Goal: Navigation & Orientation: Find specific page/section

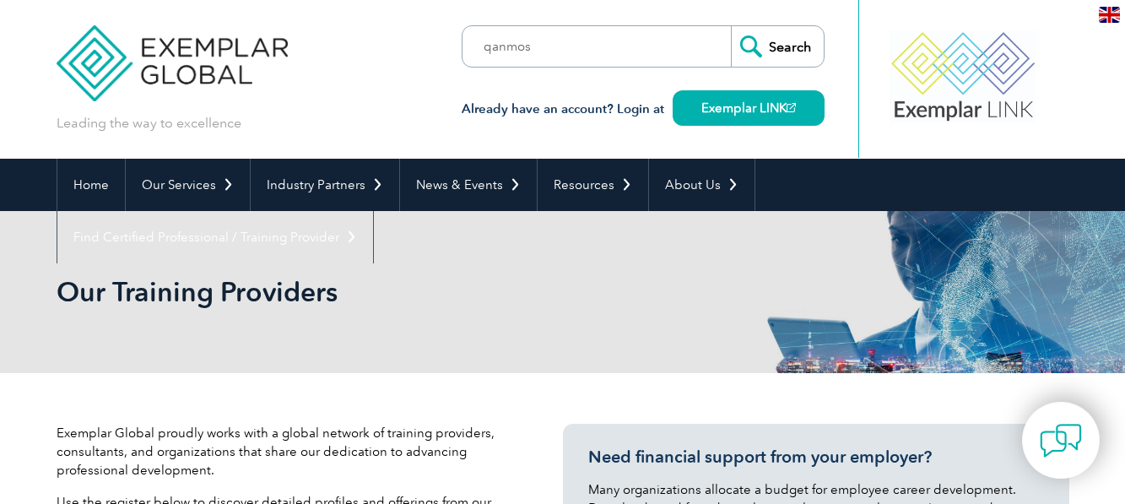
type input "qanmos"
click at [731, 26] on input "Search" at bounding box center [777, 46] width 93 height 41
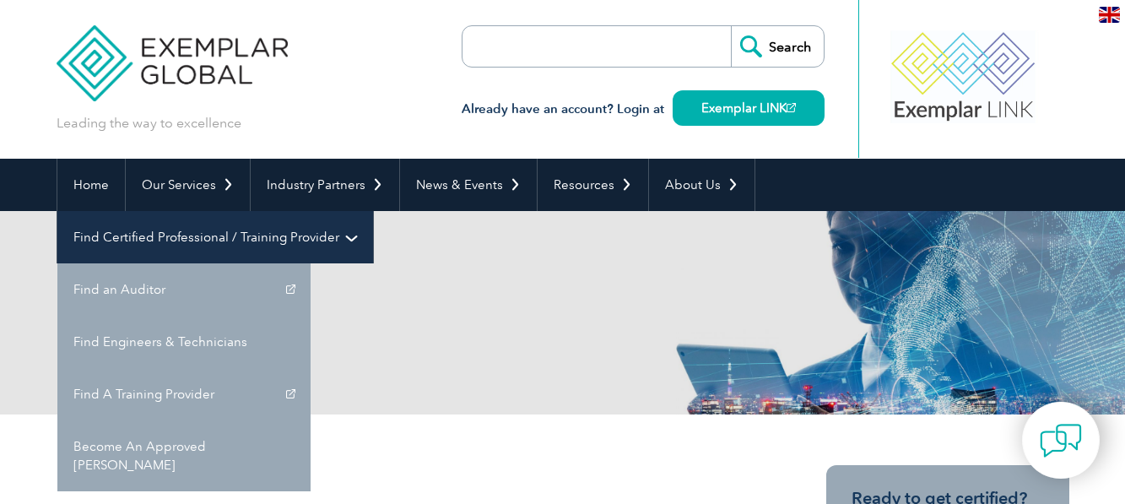
click at [373, 211] on link "Find Certified Professional / Training Provider" at bounding box center [215, 237] width 316 height 52
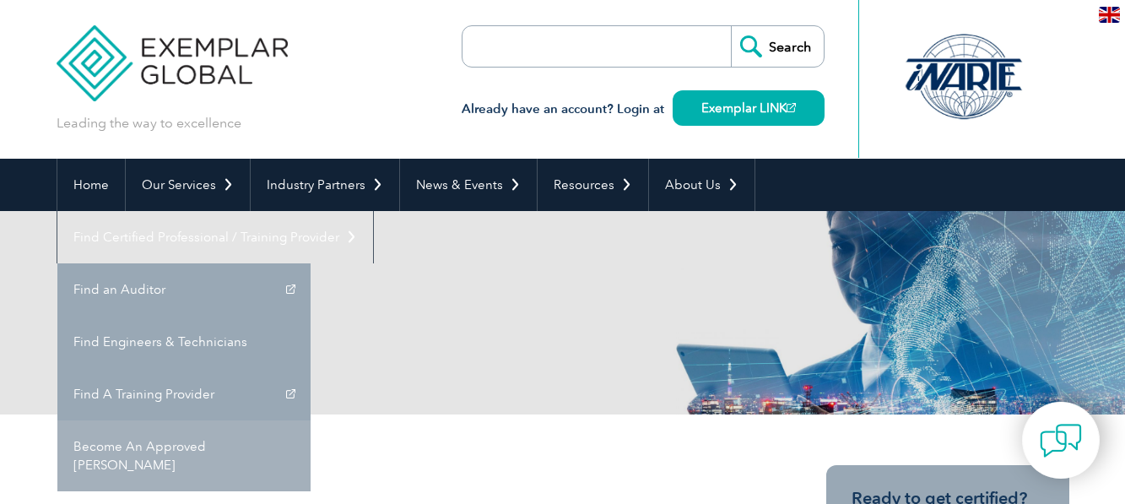
click at [311, 420] on link "Become An Approved [PERSON_NAME]" at bounding box center [183, 455] width 253 height 71
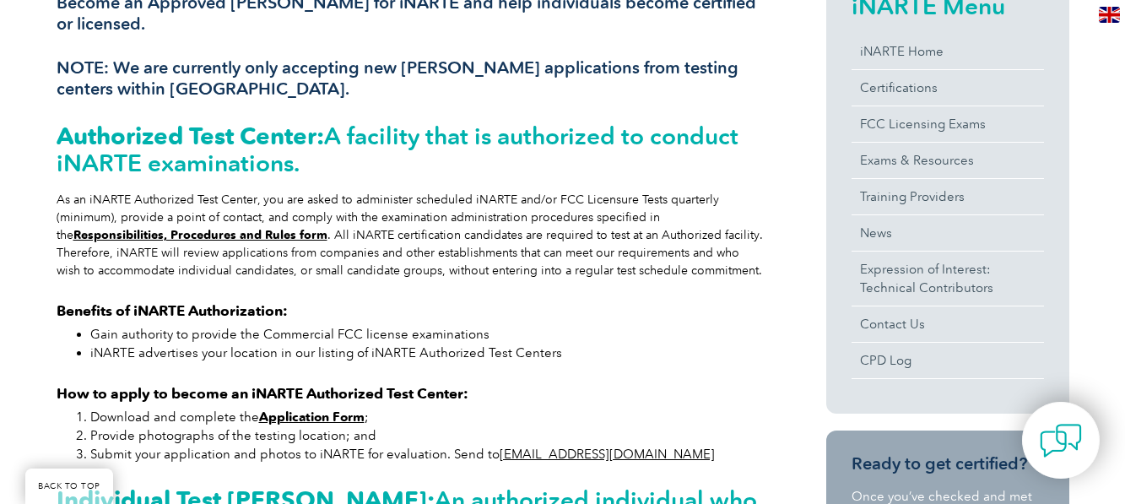
scroll to position [469, 0]
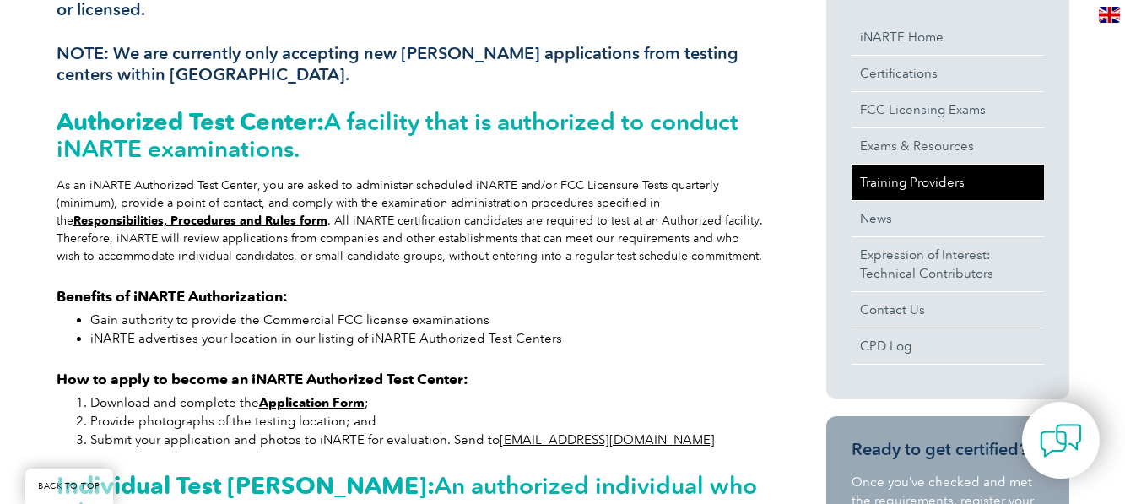
click at [869, 181] on link "Training Providers" at bounding box center [948, 182] width 192 height 35
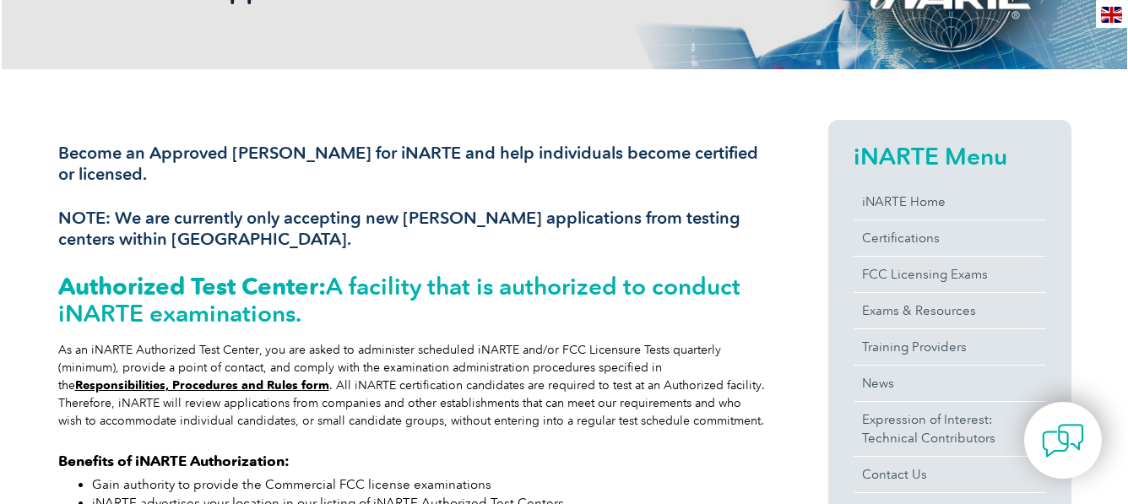
scroll to position [66, 0]
